Goal: Information Seeking & Learning: Learn about a topic

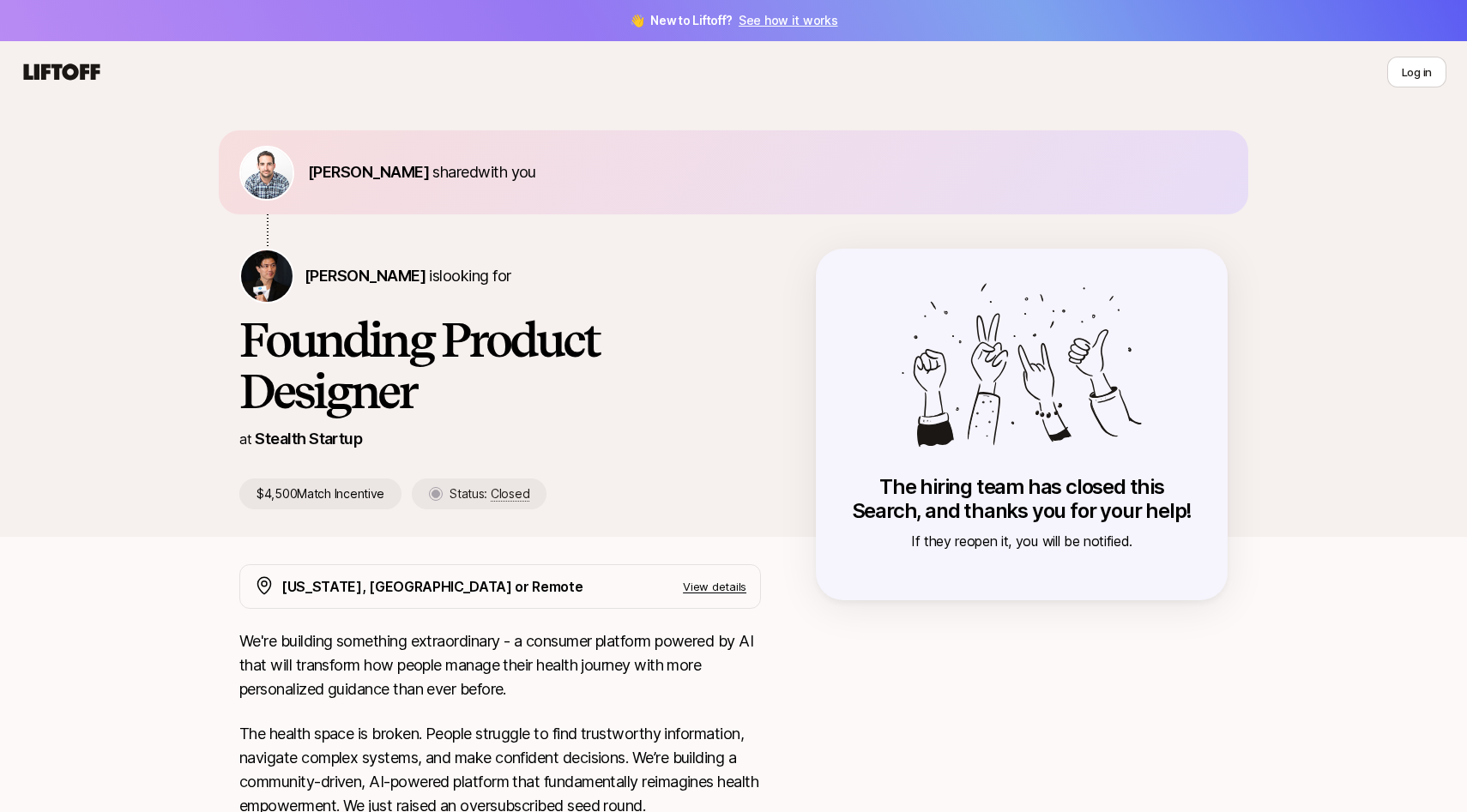
click at [85, 56] on nav "Log in" at bounding box center [734, 72] width 1467 height 62
click at [74, 66] on icon at bounding box center [61, 72] width 76 height 17
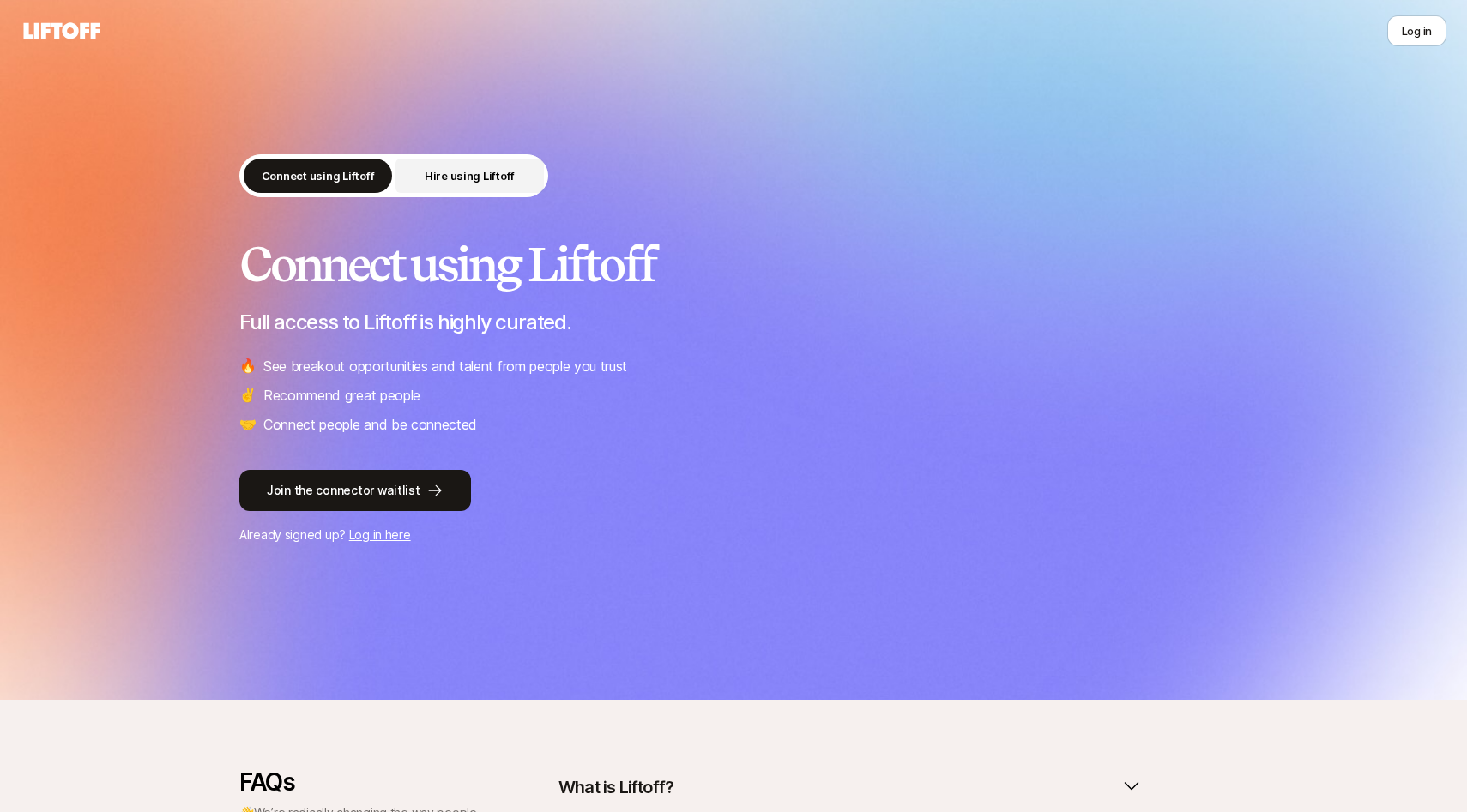
click at [482, 177] on p "Hire using Liftoff" at bounding box center [469, 176] width 90 height 18
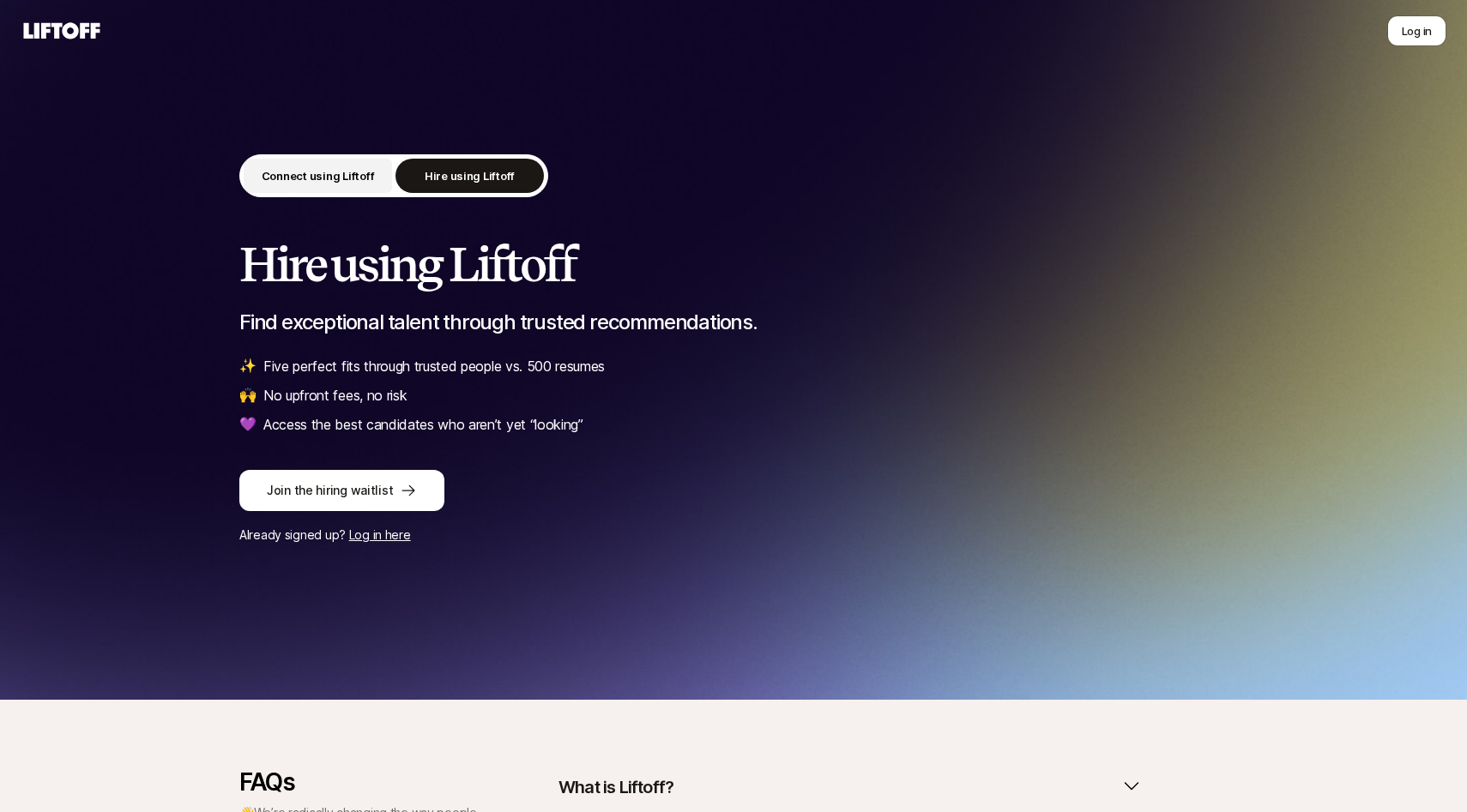
click at [307, 191] on button "Connect using Liftoff" at bounding box center [318, 175] width 149 height 34
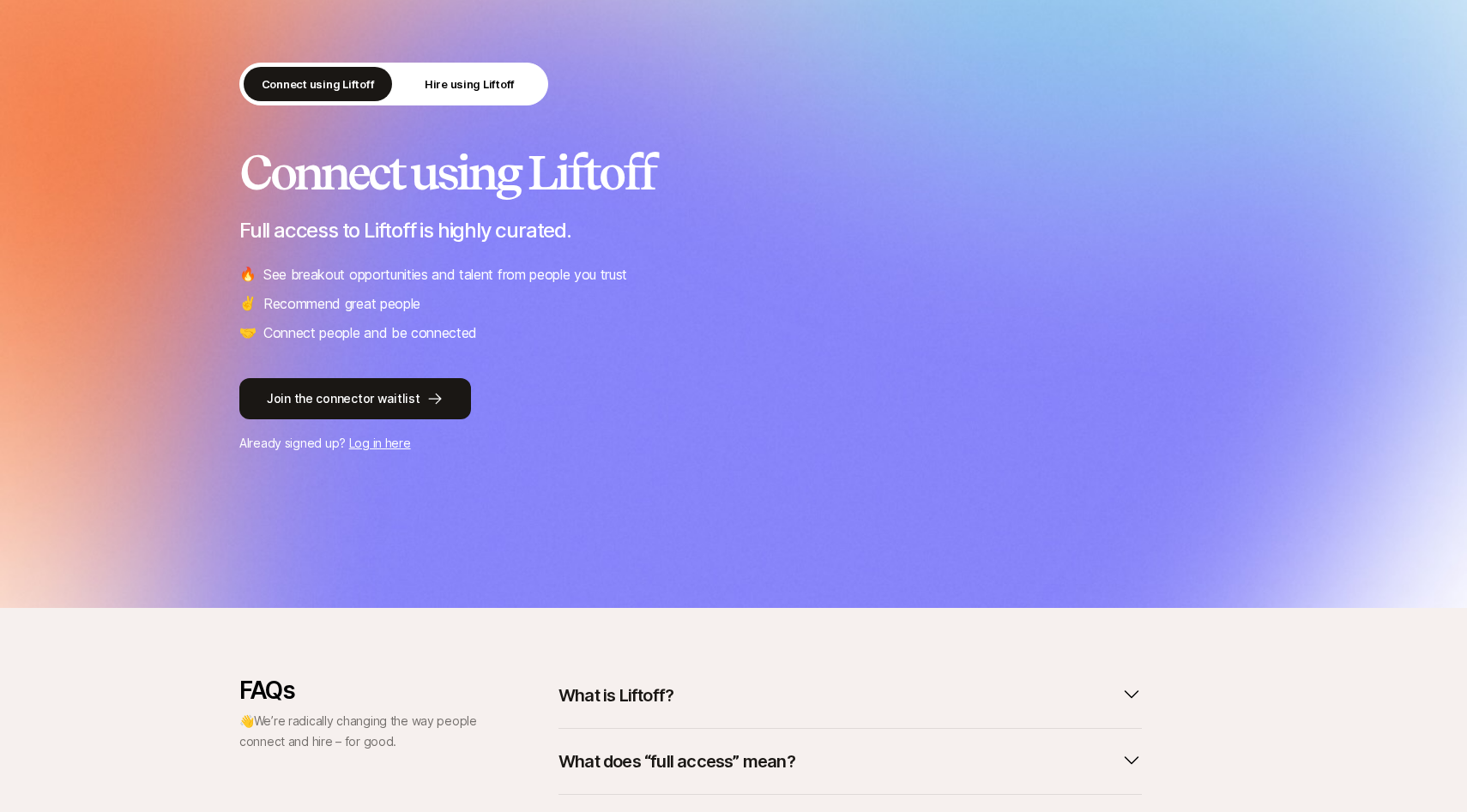
scroll to position [366, 0]
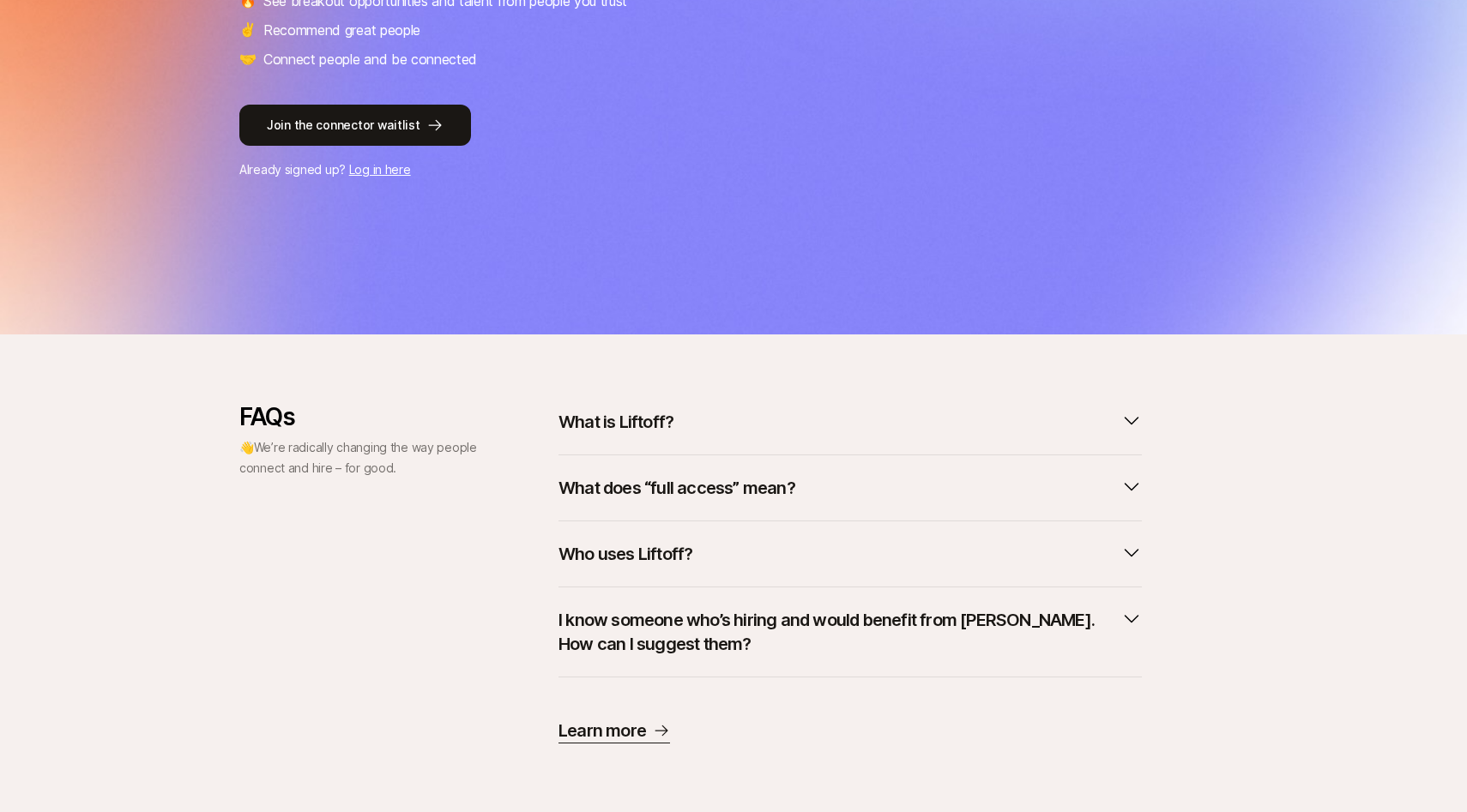
click at [620, 425] on p "What is Liftoff?" at bounding box center [615, 422] width 115 height 24
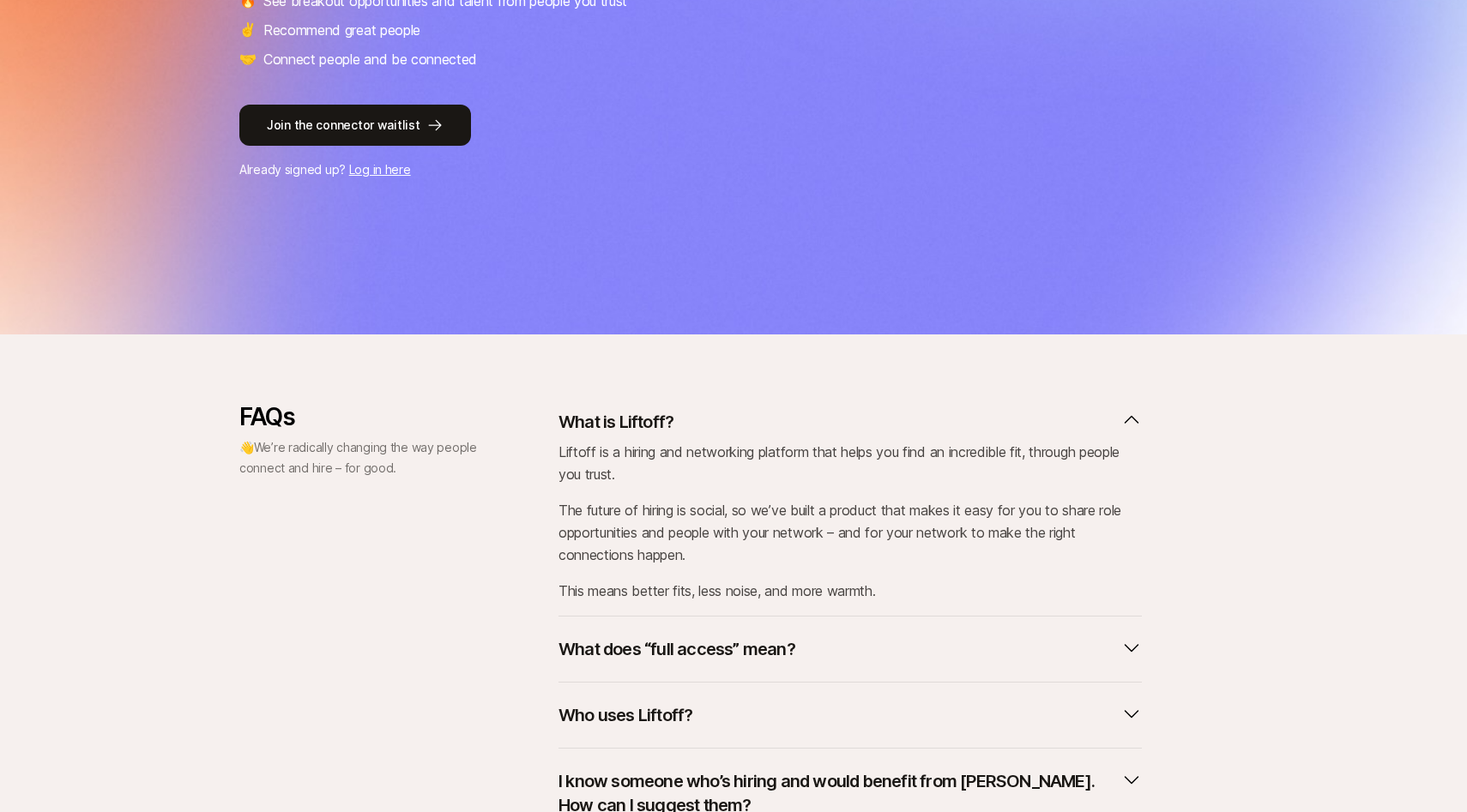
click at [745, 632] on button "What does “full access” mean?" at bounding box center [850, 649] width 584 height 38
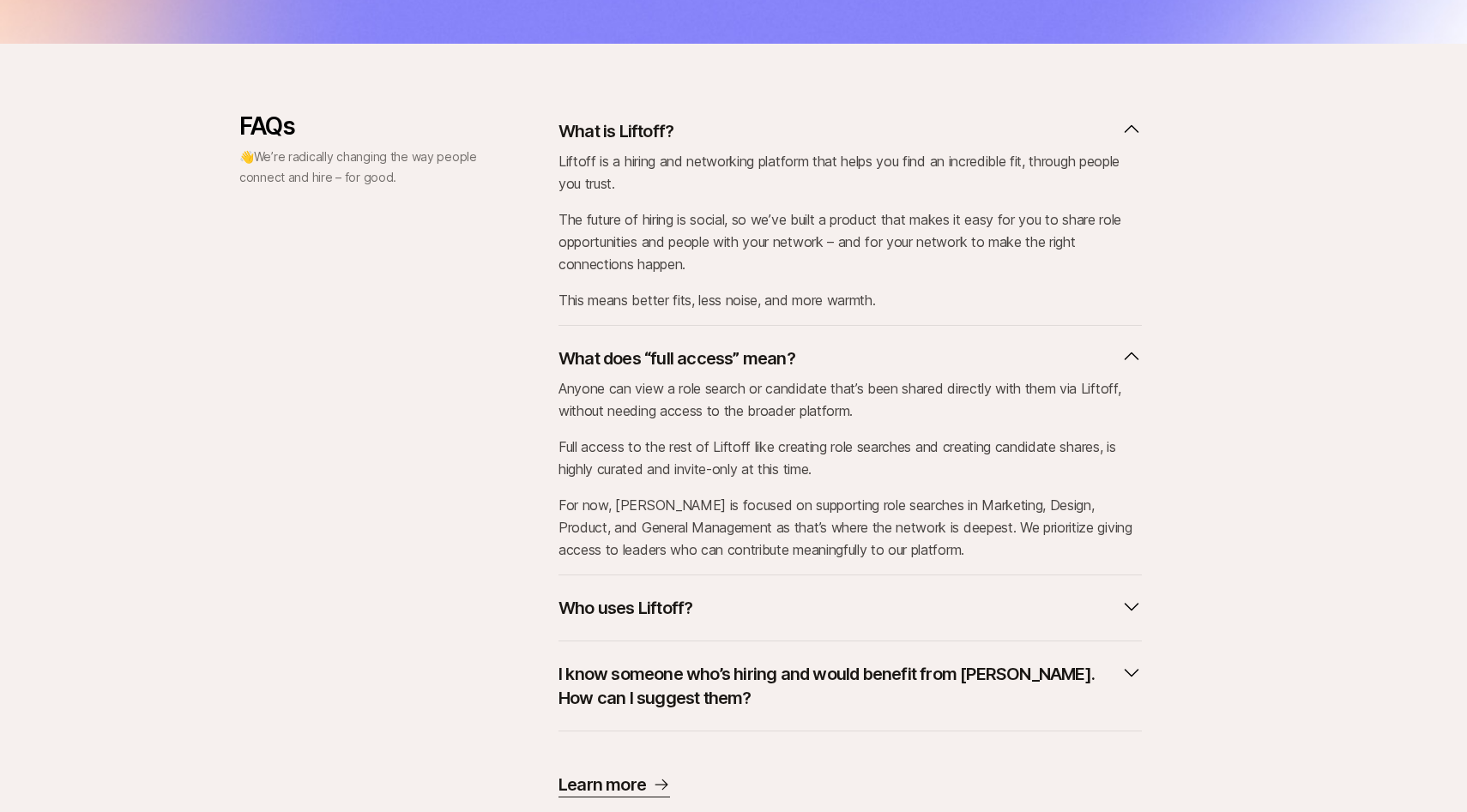
scroll to position [710, 0]
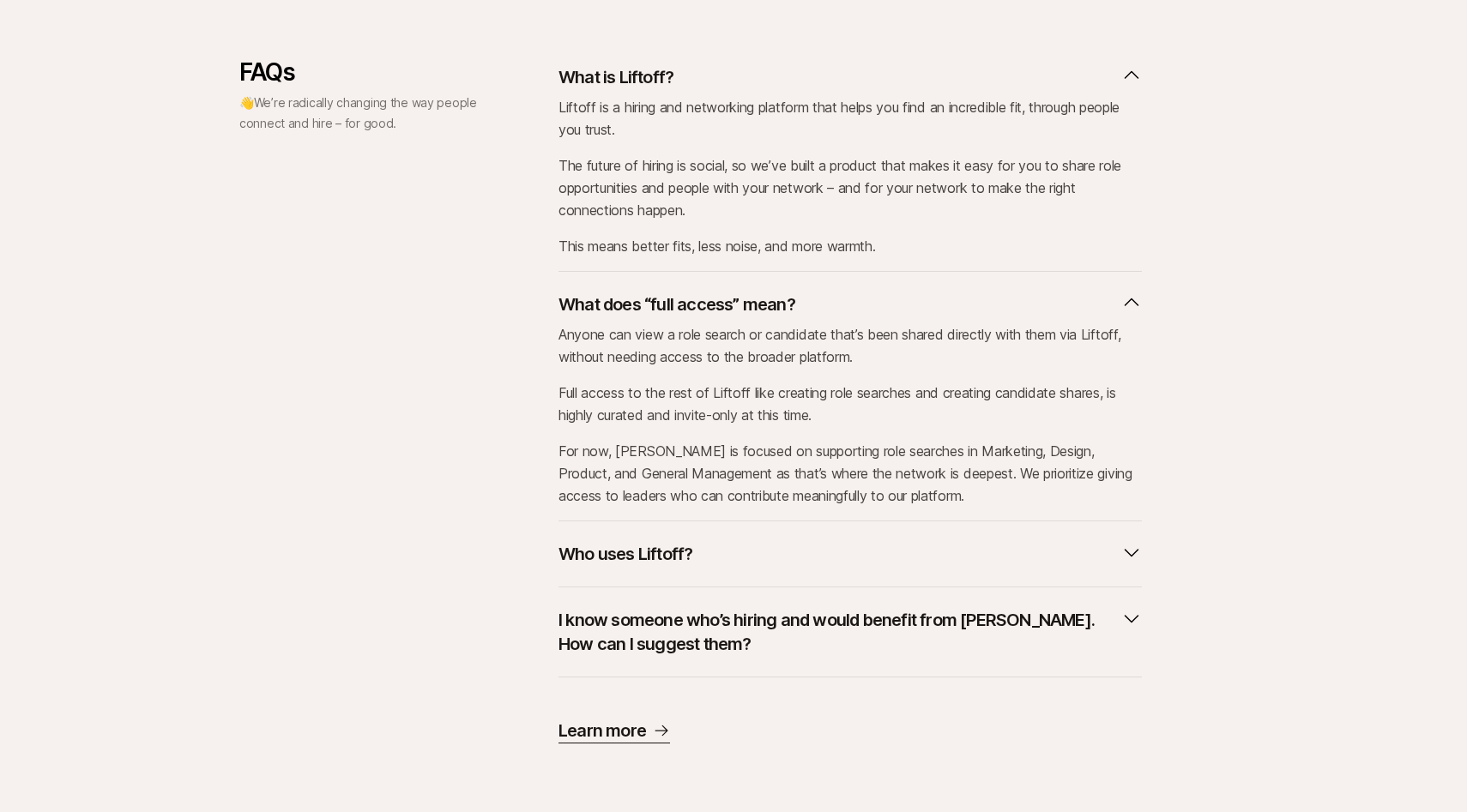
click at [703, 545] on button "Who uses Liftoff?" at bounding box center [850, 554] width 584 height 38
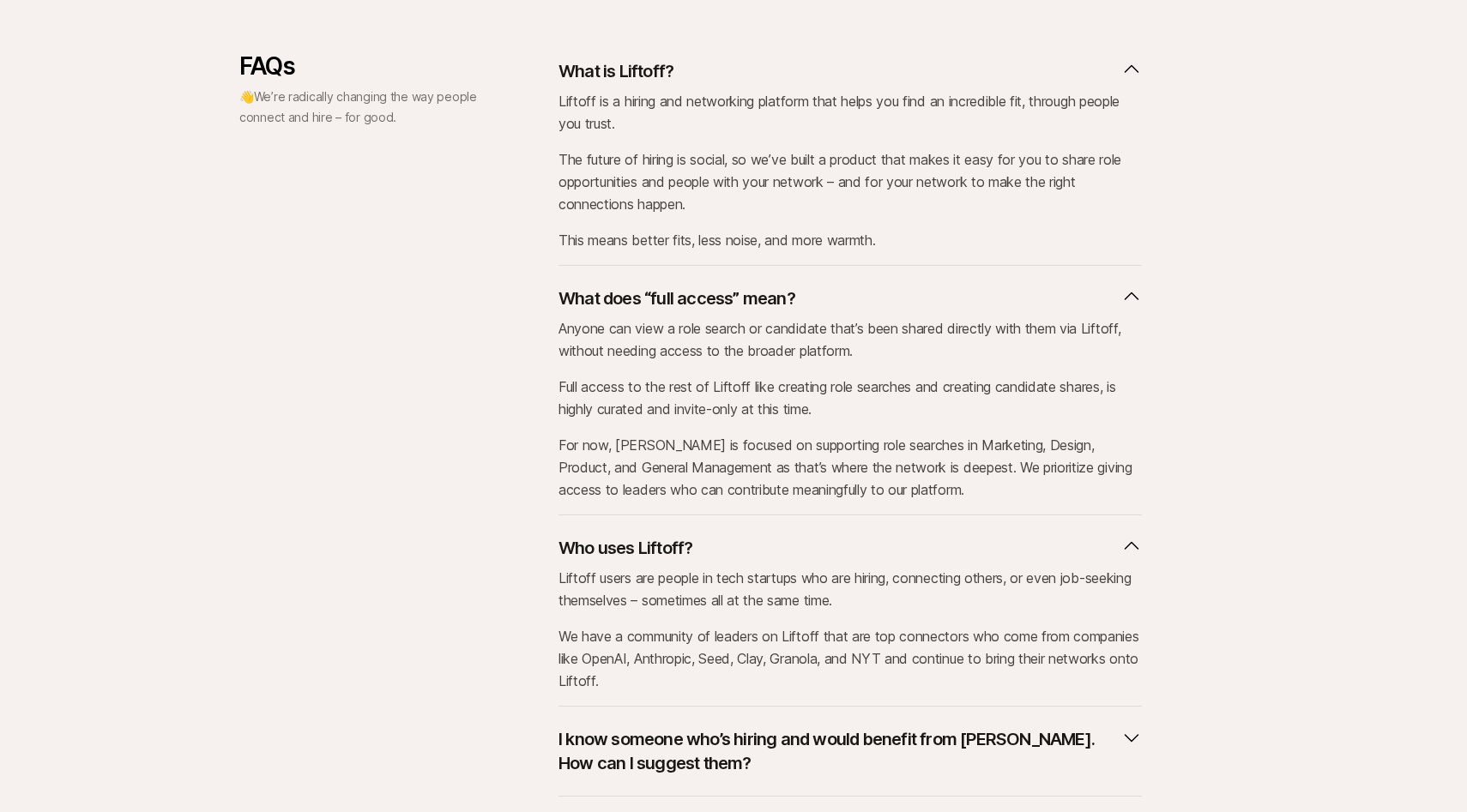
scroll to position [718, 0]
